Goal: Task Accomplishment & Management: Manage account settings

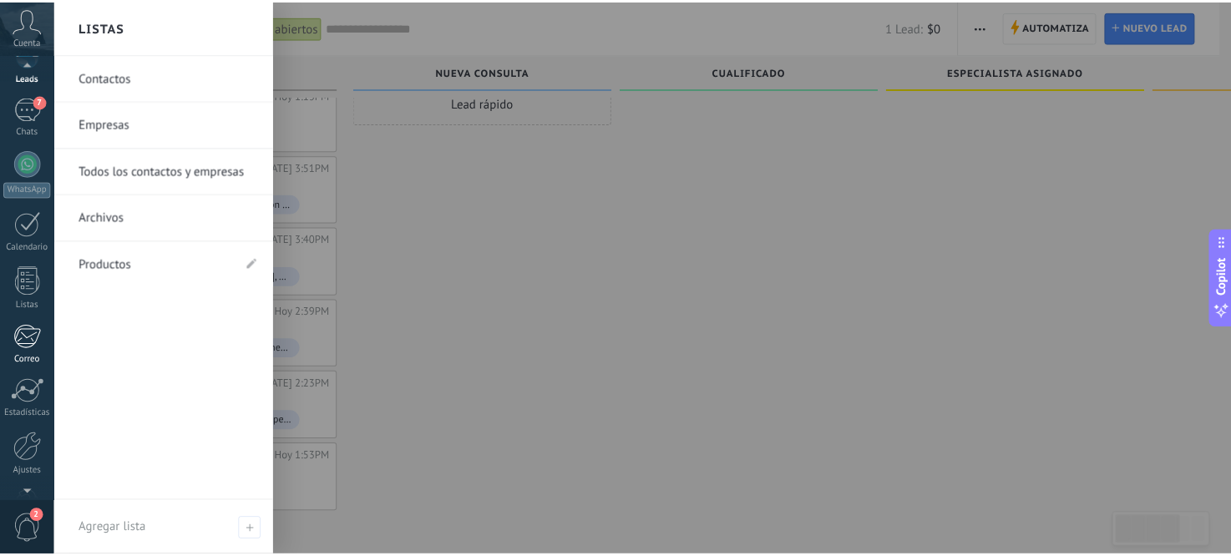
scroll to position [138, 0]
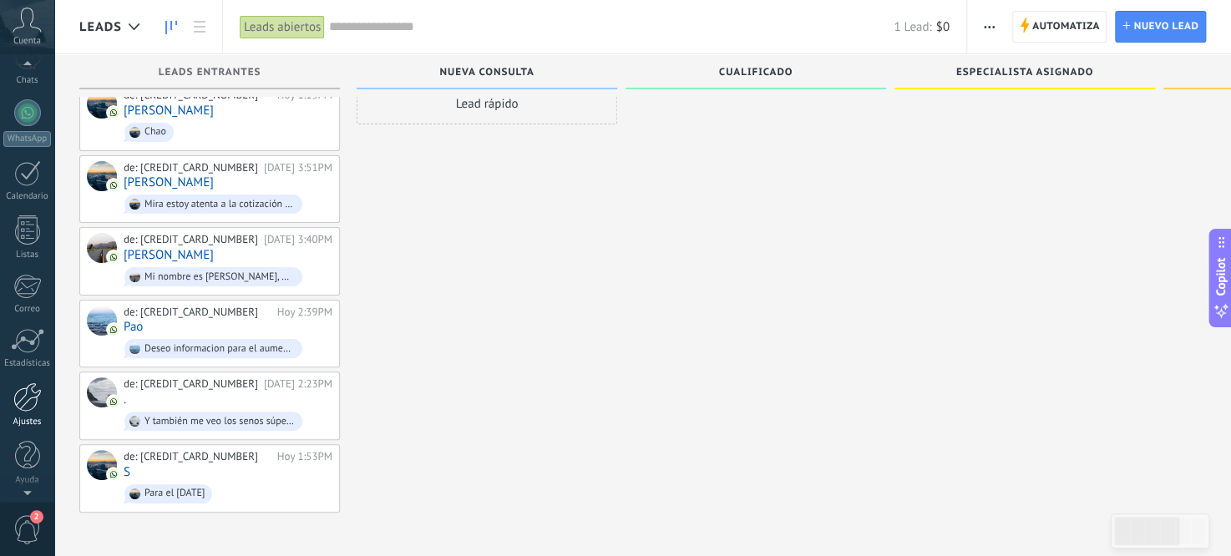
click at [39, 417] on div "Ajustes" at bounding box center [27, 422] width 48 height 11
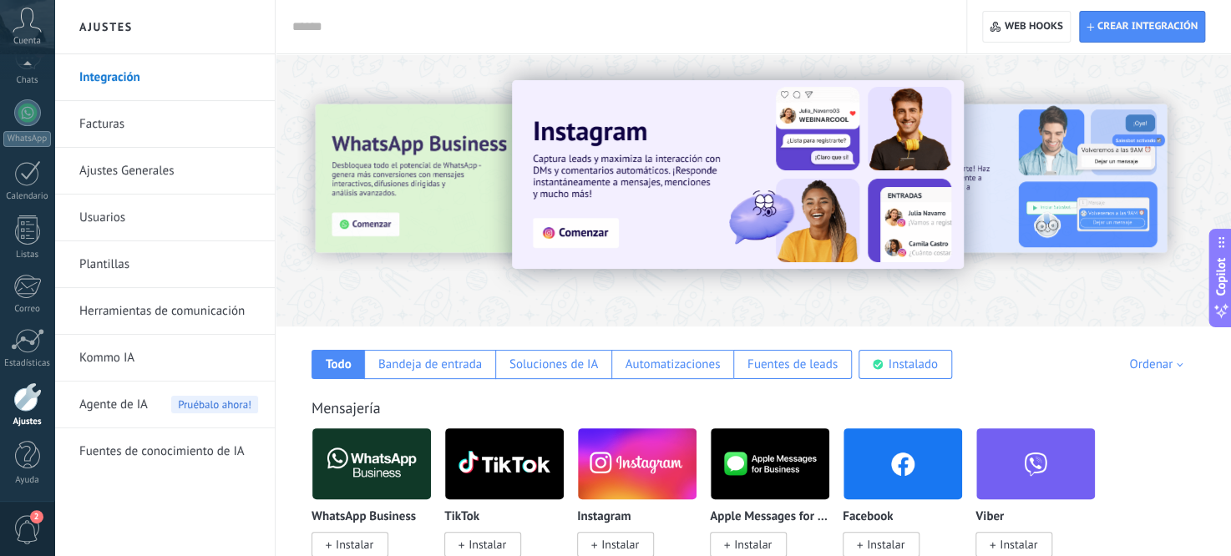
click at [137, 224] on link "Usuarios" at bounding box center [168, 218] width 179 height 47
